Goal: Information Seeking & Learning: Learn about a topic

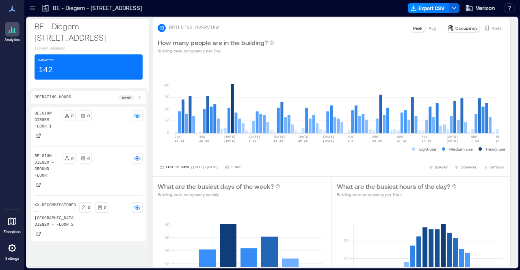
click at [30, 13] on div at bounding box center [32, 8] width 13 height 13
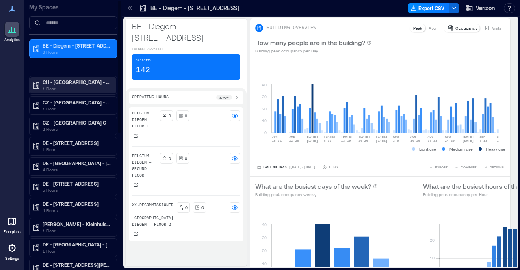
click at [82, 87] on p "1 Floor" at bounding box center [77, 88] width 68 height 7
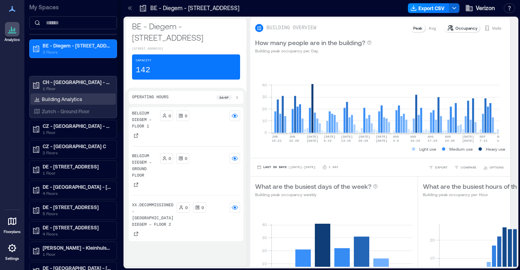
click at [71, 100] on p "Building Analytics" at bounding box center [62, 99] width 40 height 7
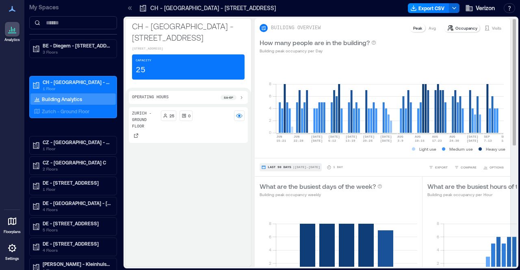
click at [299, 169] on button "Last 90 Days | [DATE] - [DATE]" at bounding box center [291, 167] width 62 height 8
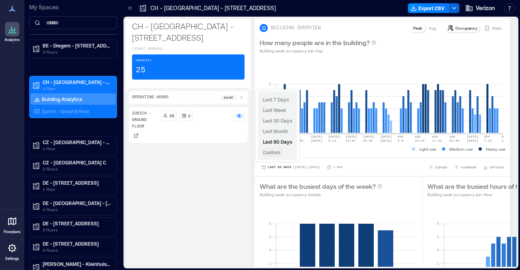
click at [279, 154] on span "Custom" at bounding box center [271, 153] width 17 height 6
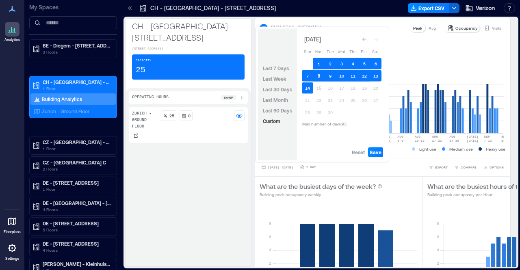
click at [321, 74] on button "8" at bounding box center [318, 75] width 11 height 11
click at [322, 74] on button "8" at bounding box center [318, 75] width 11 height 11
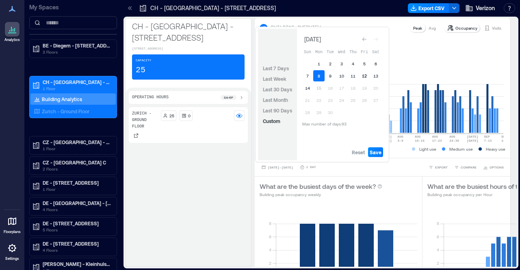
click at [364, 78] on button "12" at bounding box center [364, 75] width 11 height 11
click at [377, 150] on span "Save" at bounding box center [376, 152] width 12 height 7
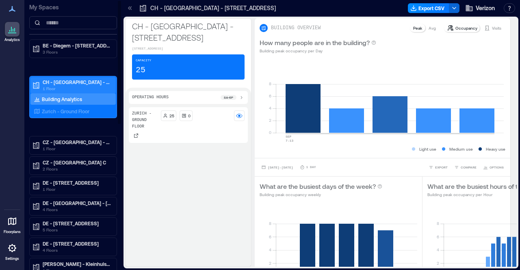
click at [52, 82] on p "CH - [GEOGRAPHIC_DATA] - [STREET_ADDRESS]" at bounding box center [77, 82] width 68 height 7
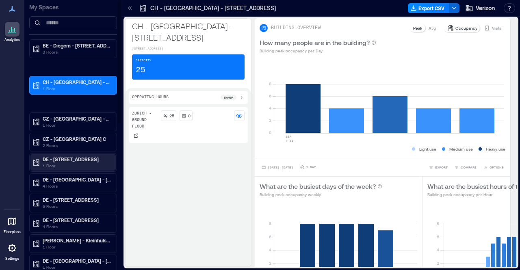
click at [68, 156] on p "DE - [STREET_ADDRESS]" at bounding box center [77, 159] width 68 height 7
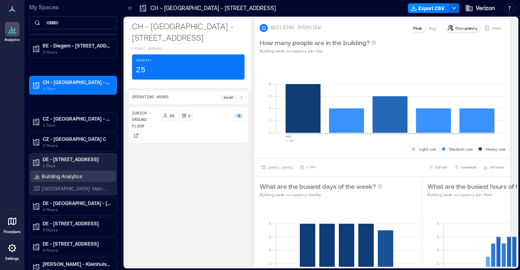
click at [65, 175] on p "Building Analytics" at bounding box center [62, 176] width 40 height 7
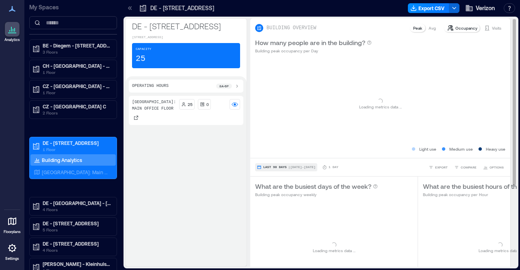
click at [278, 167] on span "Last 90 Days" at bounding box center [275, 167] width 24 height 0
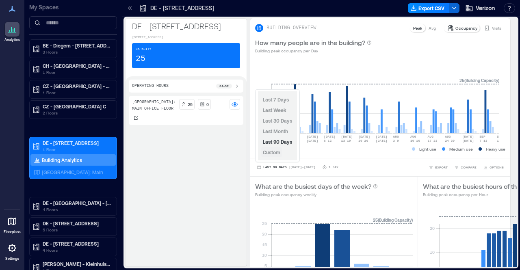
click at [271, 152] on span "Custom" at bounding box center [271, 153] width 17 height 6
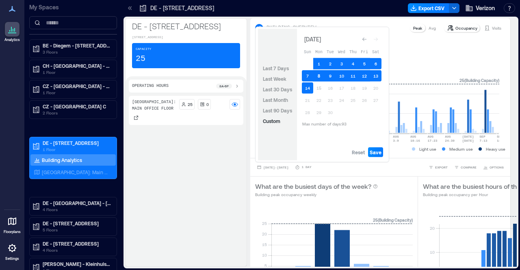
click at [319, 76] on button "8" at bounding box center [318, 75] width 11 height 11
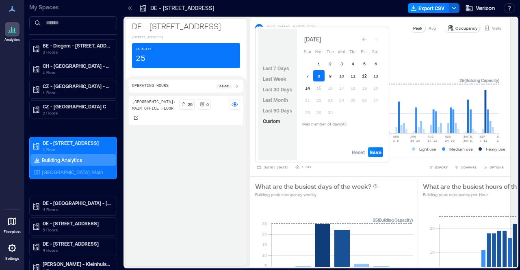
click at [363, 77] on button "12" at bounding box center [364, 75] width 11 height 11
click at [375, 150] on span "Save" at bounding box center [376, 152] width 12 height 7
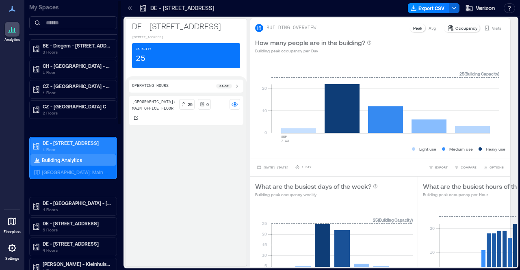
click at [76, 143] on p "DE - [STREET_ADDRESS]" at bounding box center [77, 143] width 68 height 7
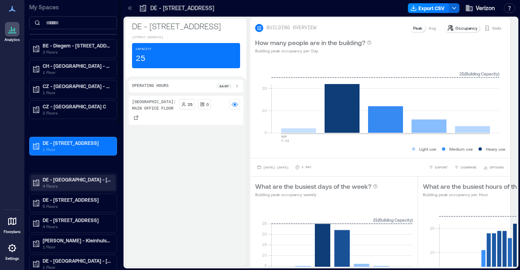
click at [70, 178] on p "DE - [GEOGRAPHIC_DATA] - [STREET_ADDRESS]" at bounding box center [77, 179] width 68 height 7
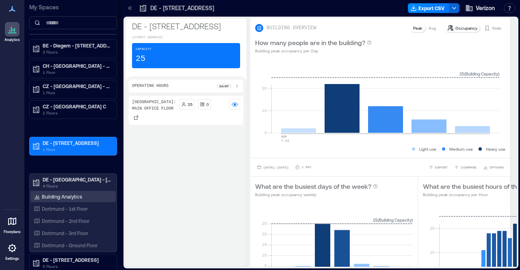
click at [65, 195] on p "Building Analytics" at bounding box center [62, 196] width 40 height 7
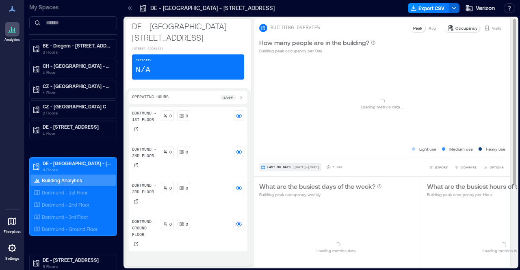
click at [281, 169] on button "Last 90 Days | [DATE] - [DATE]" at bounding box center [290, 167] width 62 height 8
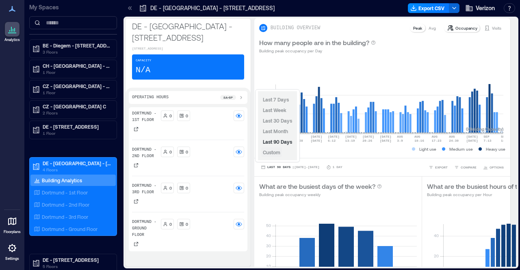
click at [277, 152] on span "Custom" at bounding box center [271, 153] width 17 height 6
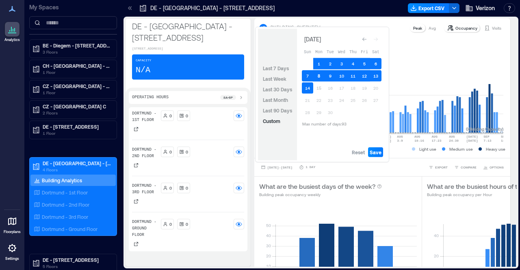
click at [319, 75] on button "8" at bounding box center [318, 75] width 11 height 11
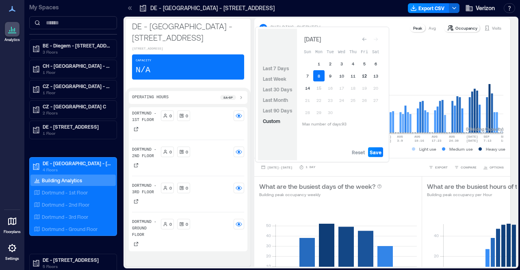
click at [364, 76] on button "12" at bounding box center [364, 75] width 11 height 11
click at [376, 151] on span "Save" at bounding box center [376, 152] width 12 height 7
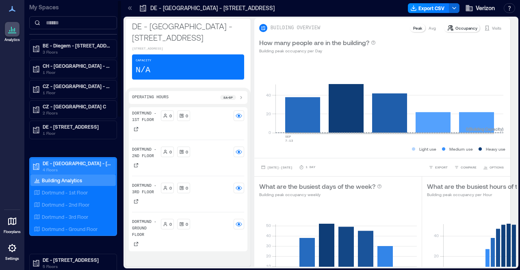
click at [79, 162] on p "DE - [GEOGRAPHIC_DATA] - [STREET_ADDRESS]" at bounding box center [77, 163] width 68 height 7
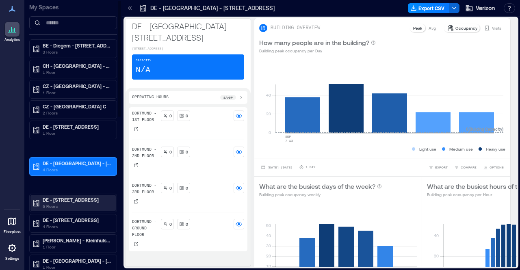
click at [70, 197] on p "DE - [STREET_ADDRESS]" at bounding box center [77, 200] width 68 height 7
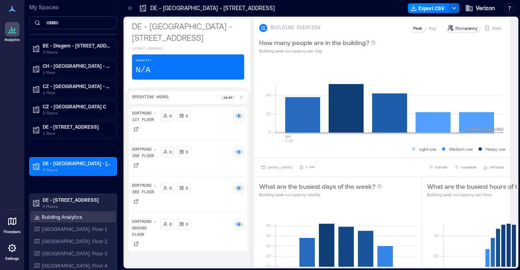
click at [71, 216] on p "Building Analytics" at bounding box center [62, 217] width 40 height 7
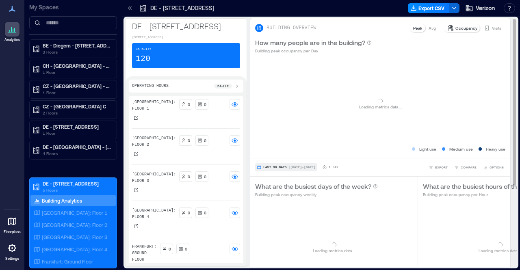
click at [290, 167] on span "| [DATE] - [DATE]" at bounding box center [301, 167] width 27 height 0
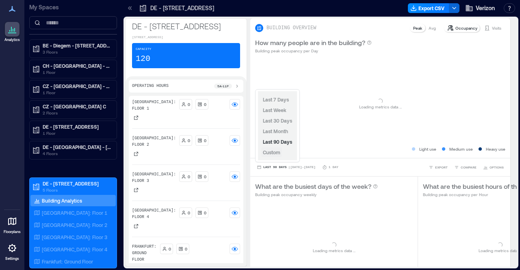
click at [280, 152] on span "Custom" at bounding box center [271, 153] width 17 height 6
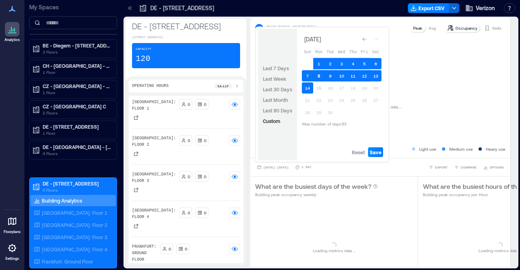
click at [321, 77] on button "8" at bounding box center [318, 75] width 11 height 11
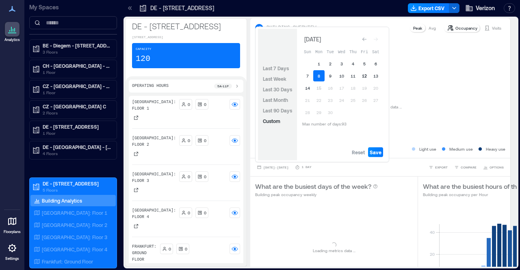
click at [363, 76] on button "12" at bounding box center [364, 75] width 11 height 11
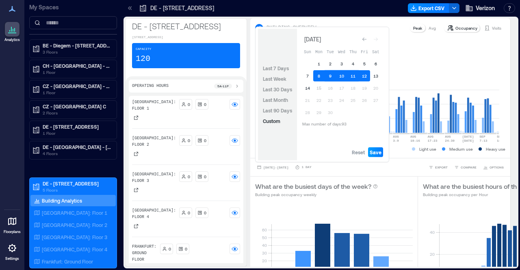
click at [375, 153] on span "Save" at bounding box center [376, 152] width 12 height 7
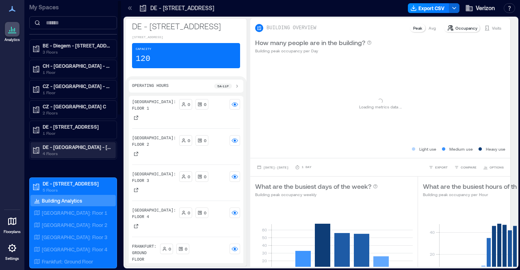
click at [80, 151] on p "4 Floors" at bounding box center [77, 153] width 68 height 7
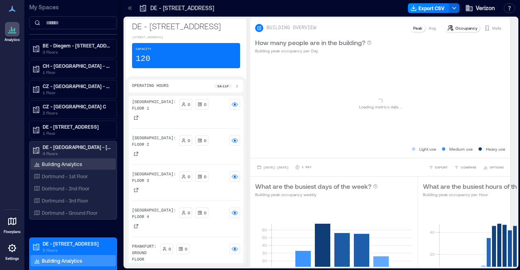
click at [80, 163] on p "Building Analytics" at bounding box center [62, 164] width 40 height 7
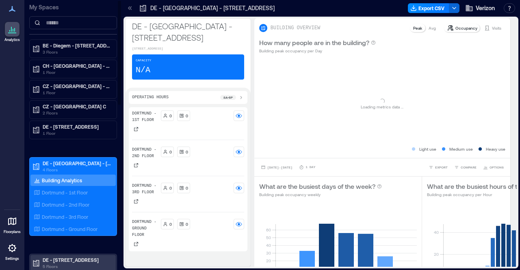
click at [63, 260] on p "DE - [STREET_ADDRESS]" at bounding box center [77, 260] width 68 height 7
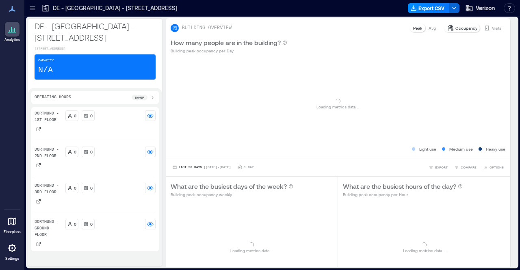
click at [31, 8] on icon at bounding box center [32, 8] width 8 height 8
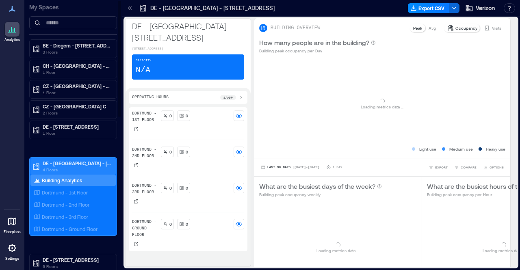
click at [59, 163] on p "DE - [GEOGRAPHIC_DATA] - [STREET_ADDRESS]" at bounding box center [77, 163] width 68 height 7
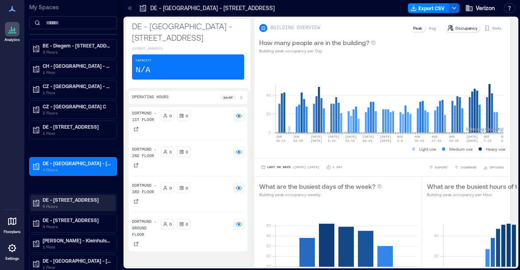
click at [59, 203] on p "5 Floors" at bounding box center [77, 206] width 68 height 7
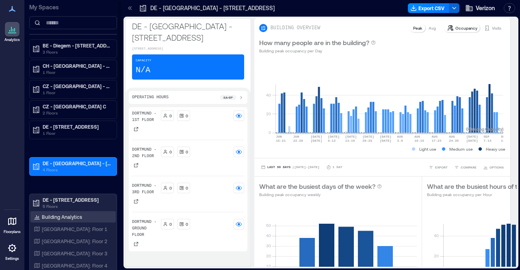
click at [61, 214] on p "Building Analytics" at bounding box center [62, 217] width 40 height 7
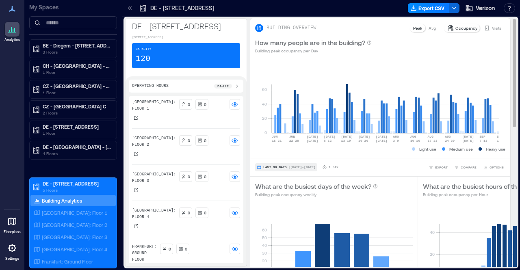
click at [294, 167] on span "| [DATE] - [DATE]" at bounding box center [301, 167] width 27 height 0
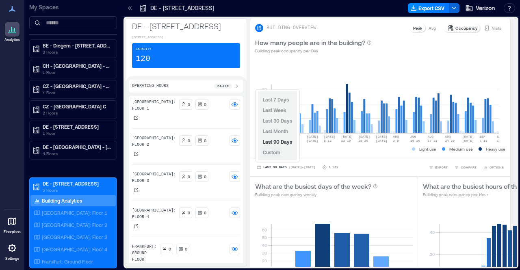
click at [280, 151] on span "Custom" at bounding box center [271, 153] width 17 height 6
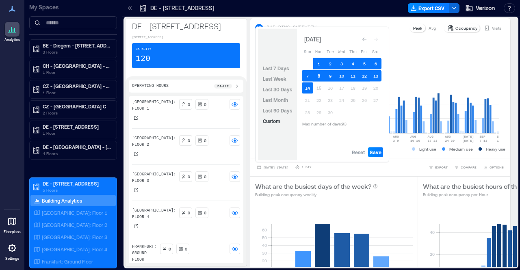
click at [319, 79] on button "8" at bounding box center [318, 75] width 11 height 11
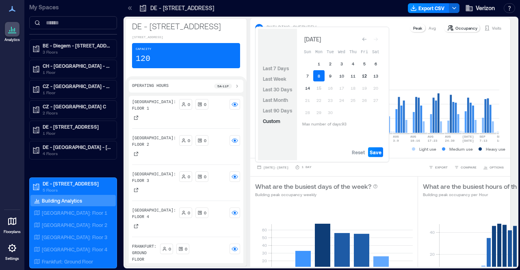
click at [364, 77] on button "12" at bounding box center [364, 75] width 11 height 11
click at [375, 150] on span "Save" at bounding box center [376, 152] width 12 height 7
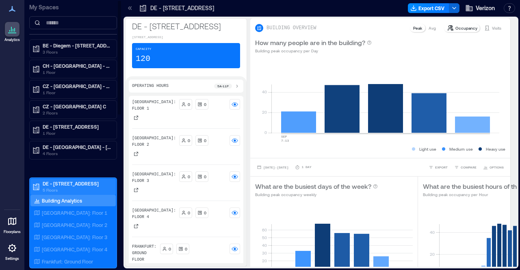
click at [82, 183] on p "DE - [STREET_ADDRESS]" at bounding box center [77, 183] width 68 height 7
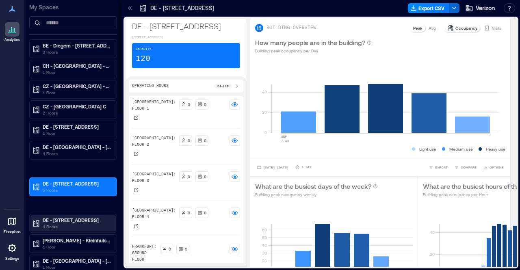
click at [69, 218] on p "DE - [STREET_ADDRESS]" at bounding box center [77, 220] width 68 height 7
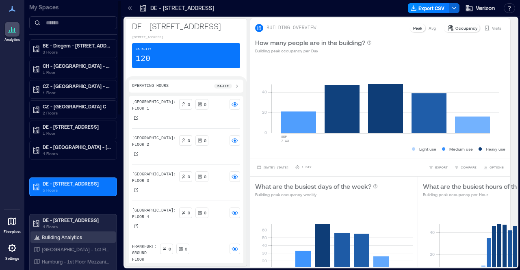
click at [74, 235] on p "Building Analytics" at bounding box center [62, 237] width 40 height 7
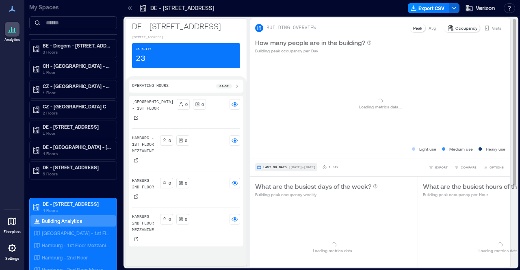
click at [289, 167] on span "| [DATE] - [DATE]" at bounding box center [301, 167] width 27 height 0
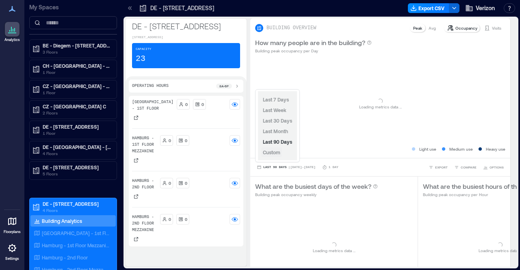
click at [278, 150] on span "Custom" at bounding box center [271, 153] width 17 height 6
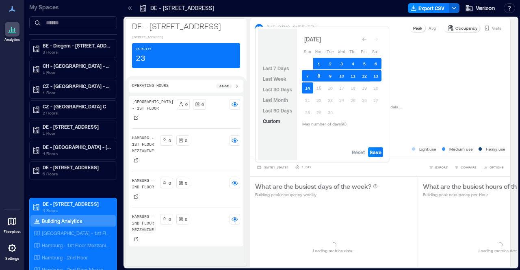
click at [319, 76] on button "8" at bounding box center [318, 75] width 11 height 11
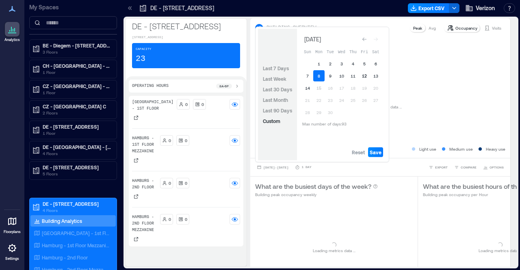
click at [367, 75] on button "12" at bounding box center [364, 75] width 11 height 11
click at [374, 153] on span "Save" at bounding box center [376, 152] width 12 height 7
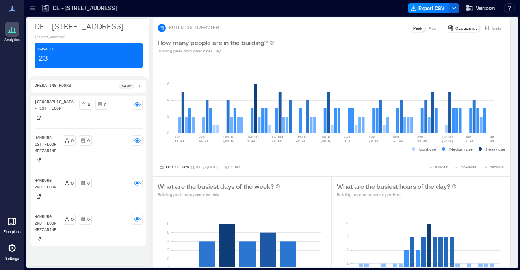
click at [32, 9] on icon at bounding box center [32, 8] width 8 height 8
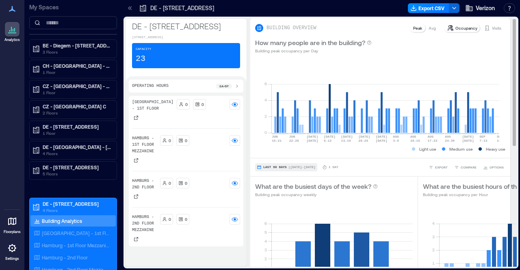
click at [279, 163] on button "Last 90 Days | [DATE] - [DATE]" at bounding box center [286, 167] width 62 height 8
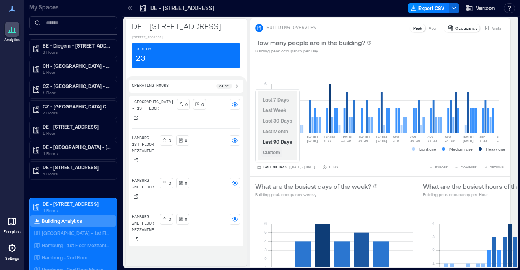
click at [278, 154] on span "Custom" at bounding box center [271, 153] width 17 height 6
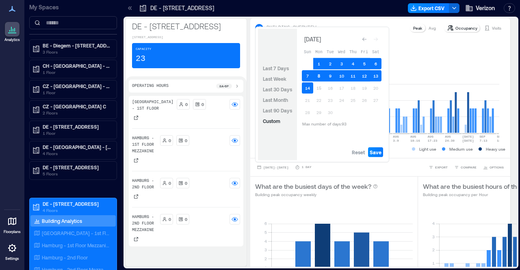
click at [319, 73] on button "8" at bounding box center [318, 75] width 11 height 11
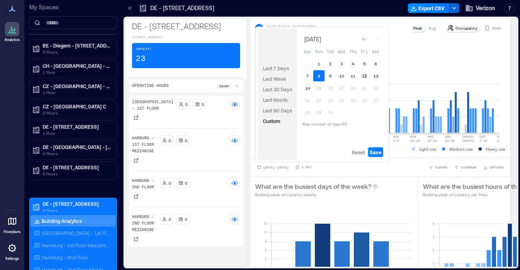
click at [366, 74] on button "12" at bounding box center [364, 75] width 11 height 11
click at [379, 151] on span "Save" at bounding box center [376, 152] width 12 height 7
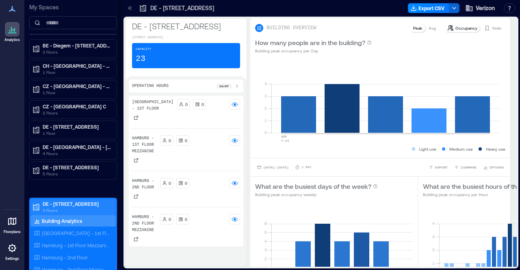
click at [74, 201] on p "DE - [STREET_ADDRESS]" at bounding box center [77, 204] width 68 height 7
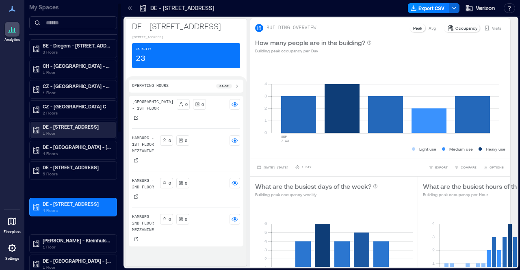
scroll to position [81, 0]
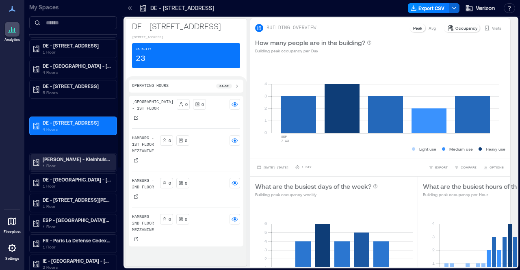
click at [69, 156] on p "[PERSON_NAME] - Kleinhulsen 1 3 5" at bounding box center [77, 159] width 68 height 7
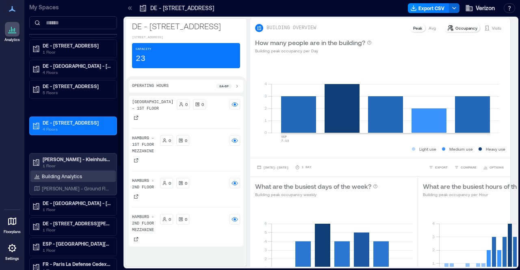
click at [67, 173] on p "Building Analytics" at bounding box center [62, 176] width 40 height 7
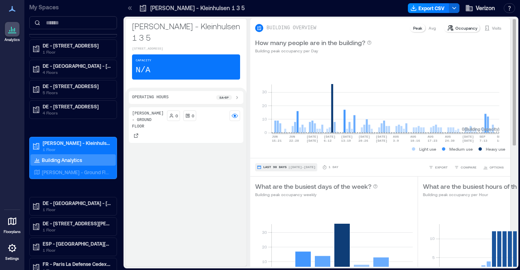
click at [296, 167] on span "| [DATE] - [DATE]" at bounding box center [301, 167] width 27 height 0
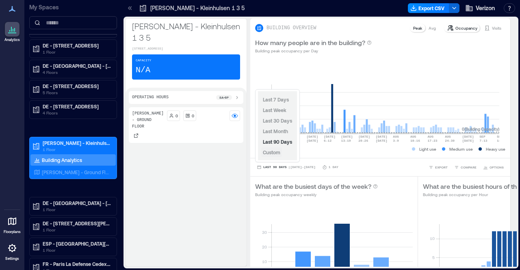
click at [273, 152] on span "Custom" at bounding box center [271, 153] width 17 height 6
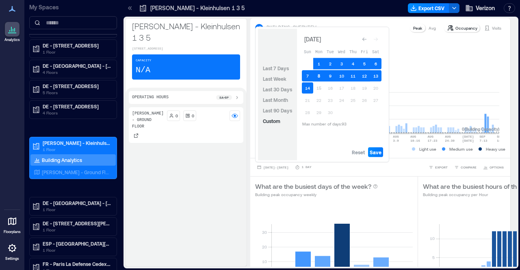
click at [321, 75] on button "8" at bounding box center [318, 75] width 11 height 11
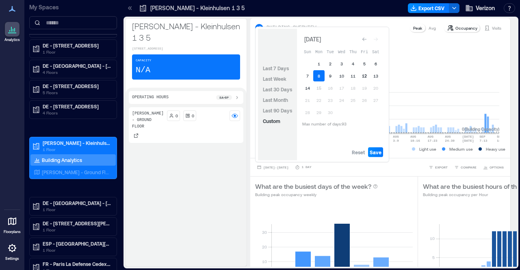
click at [364, 78] on button "12" at bounding box center [364, 75] width 11 height 11
click at [371, 153] on span "Save" at bounding box center [376, 152] width 12 height 7
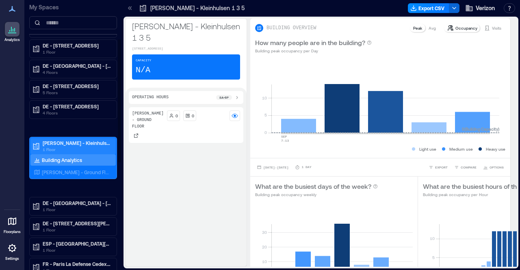
click at [75, 140] on p "[PERSON_NAME] - Kleinhulsen 1 3 5" at bounding box center [77, 143] width 68 height 7
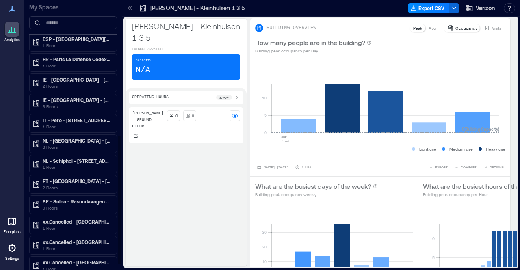
scroll to position [284, 0]
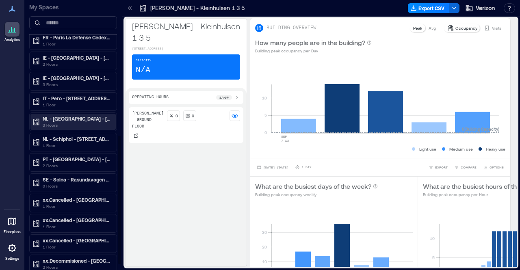
click at [78, 122] on p "3 Floors" at bounding box center [77, 125] width 68 height 7
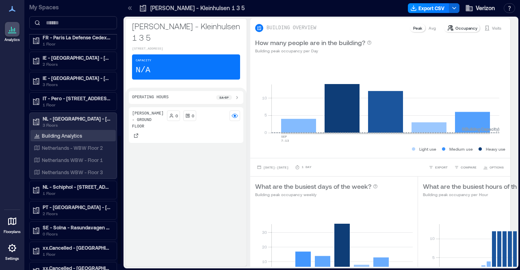
click at [78, 132] on p "Building Analytics" at bounding box center [62, 135] width 40 height 7
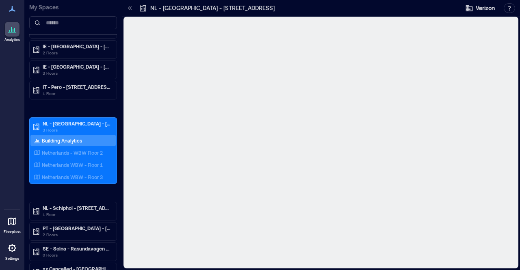
scroll to position [252, 0]
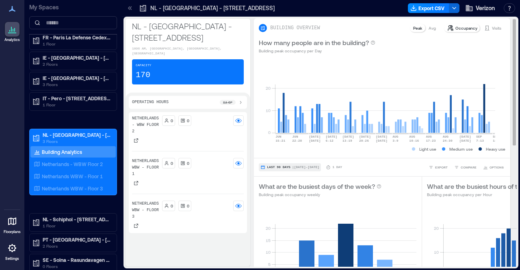
click at [295, 167] on span "| [DATE] - [DATE]" at bounding box center [305, 167] width 27 height 0
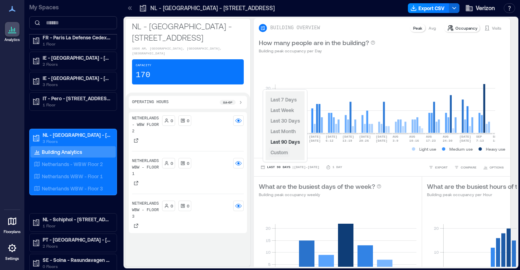
click at [287, 153] on span "Custom" at bounding box center [279, 153] width 17 height 6
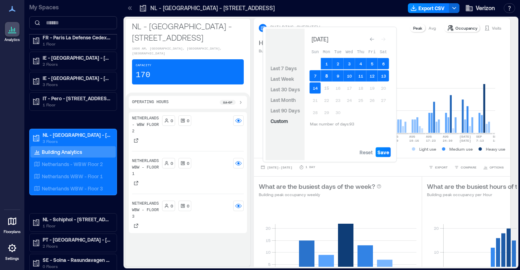
click at [326, 78] on button "8" at bounding box center [326, 75] width 11 height 11
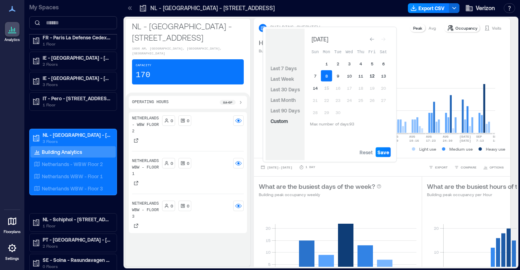
click at [372, 76] on button "12" at bounding box center [371, 75] width 11 height 11
click at [389, 153] on button "Save" at bounding box center [383, 152] width 15 height 10
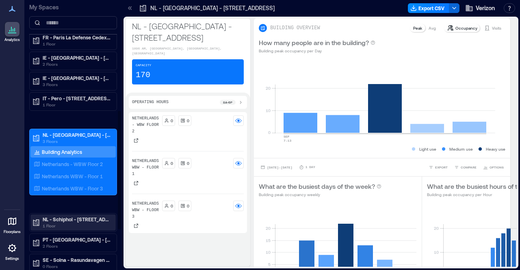
click at [71, 223] on p "1 Floor" at bounding box center [77, 226] width 68 height 7
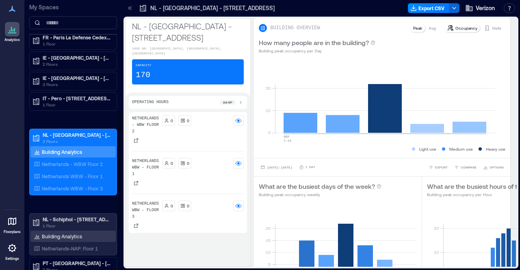
click at [68, 233] on p "Building Analytics" at bounding box center [62, 236] width 40 height 7
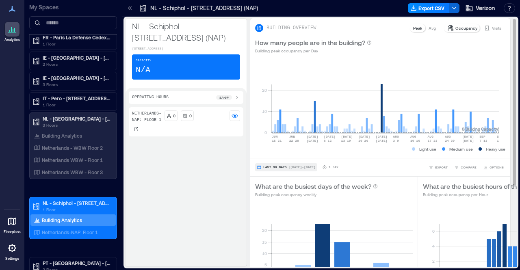
click at [300, 167] on span "| [DATE] - [DATE]" at bounding box center [301, 167] width 27 height 0
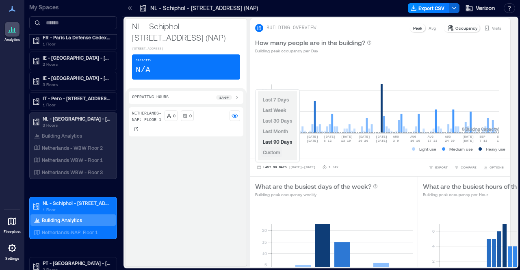
click at [274, 152] on span "Custom" at bounding box center [271, 153] width 17 height 6
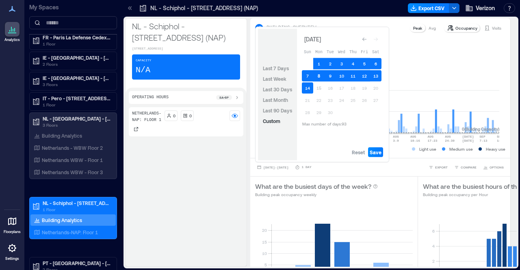
click at [321, 75] on button "8" at bounding box center [318, 75] width 11 height 11
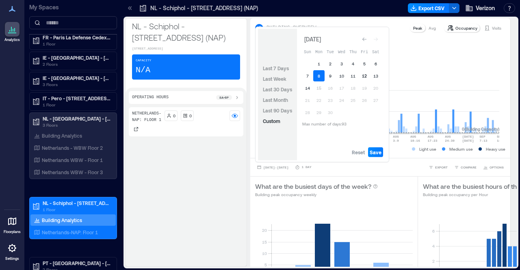
click at [367, 76] on button "12" at bounding box center [364, 75] width 11 height 11
click at [380, 153] on span "Save" at bounding box center [376, 152] width 12 height 7
